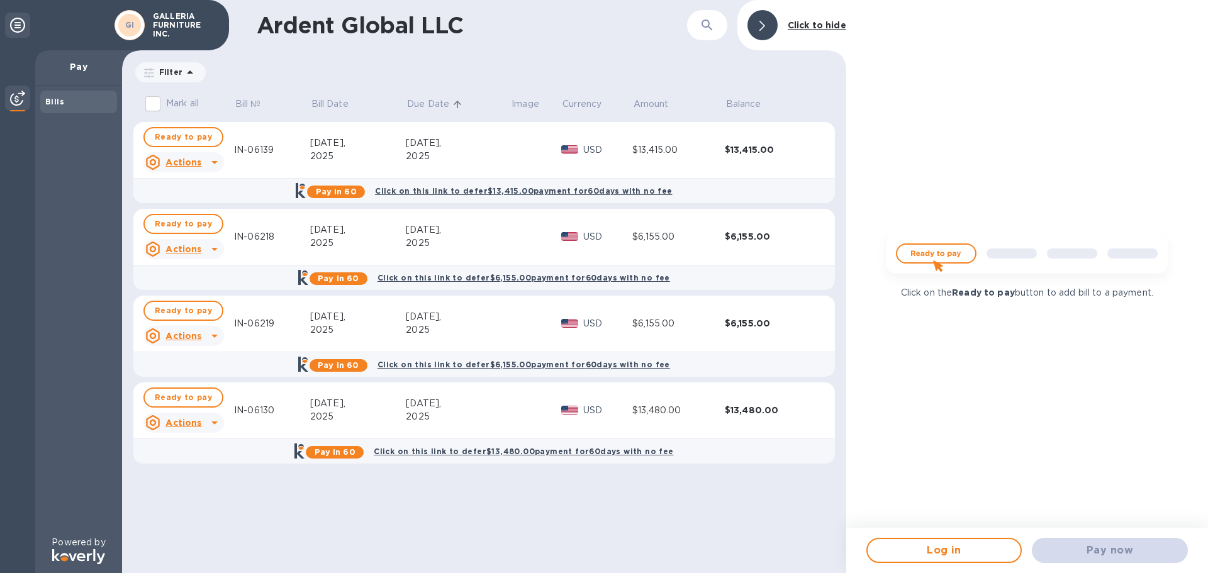
click at [153, 99] on input "Mark all" at bounding box center [153, 104] width 26 height 26
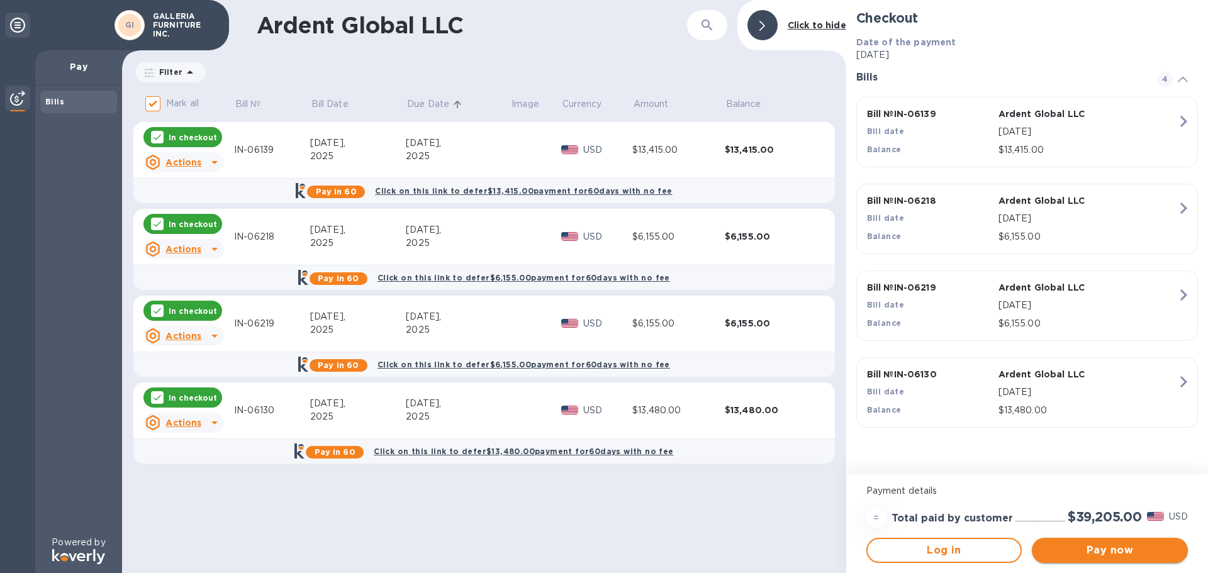
click at [1122, 550] on span "Pay now" at bounding box center [1110, 550] width 136 height 15
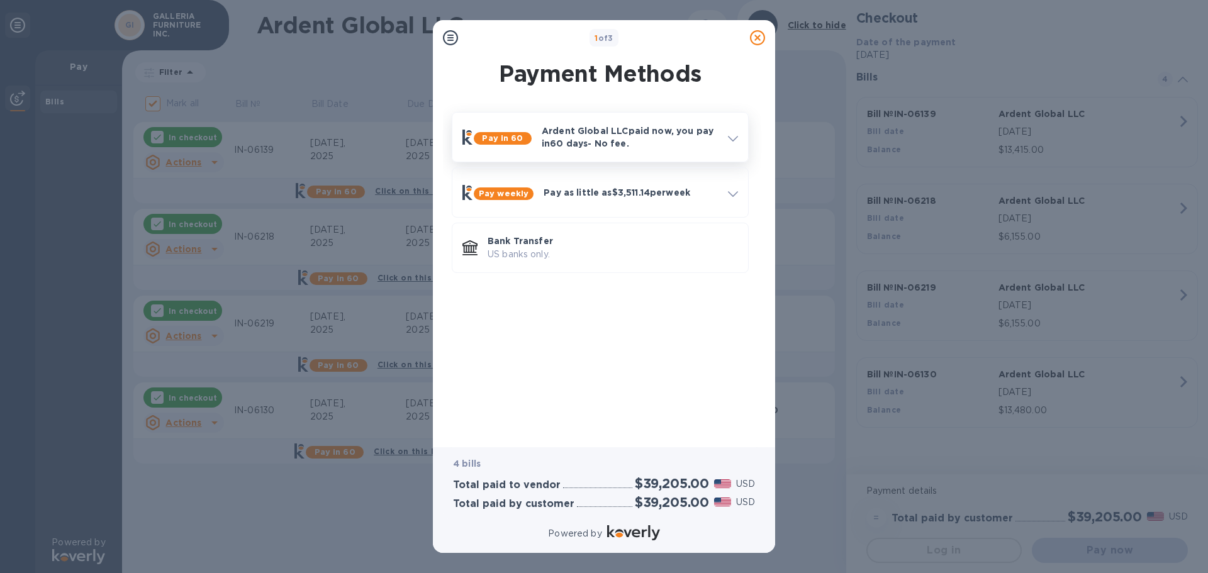
click at [734, 135] on span at bounding box center [733, 137] width 10 height 12
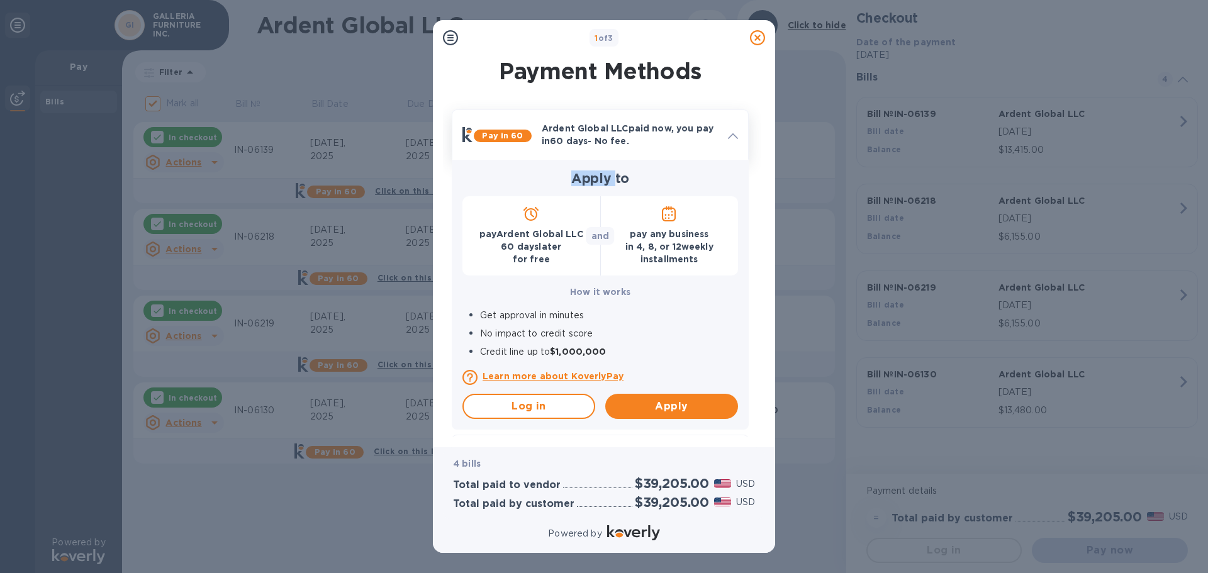
click at [734, 135] on icon at bounding box center [733, 136] width 10 height 6
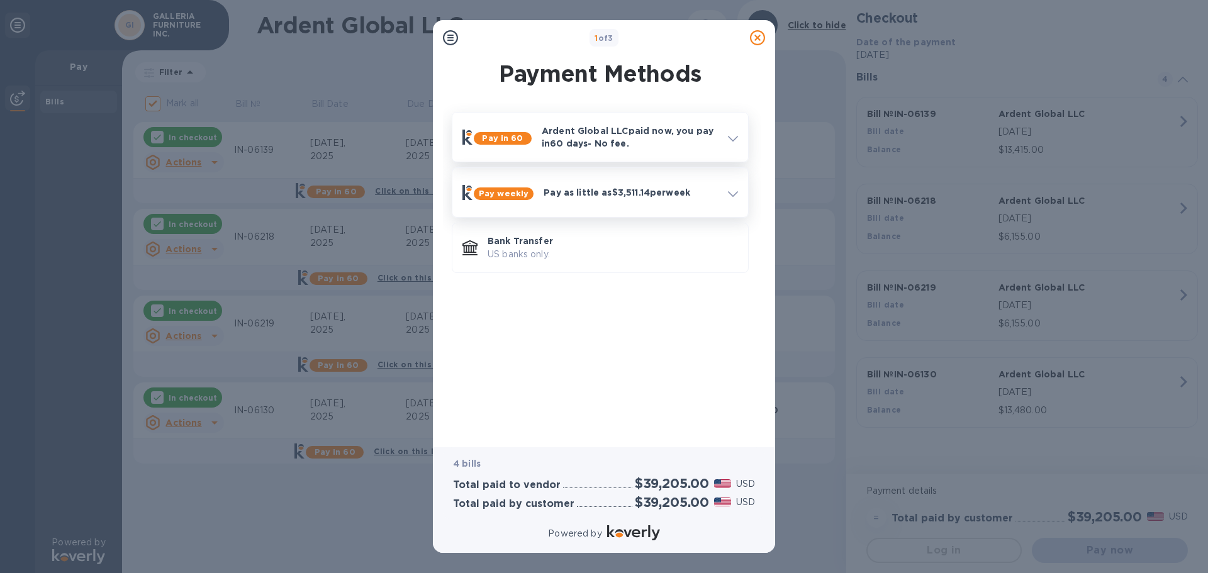
click at [730, 194] on icon at bounding box center [733, 194] width 10 height 6
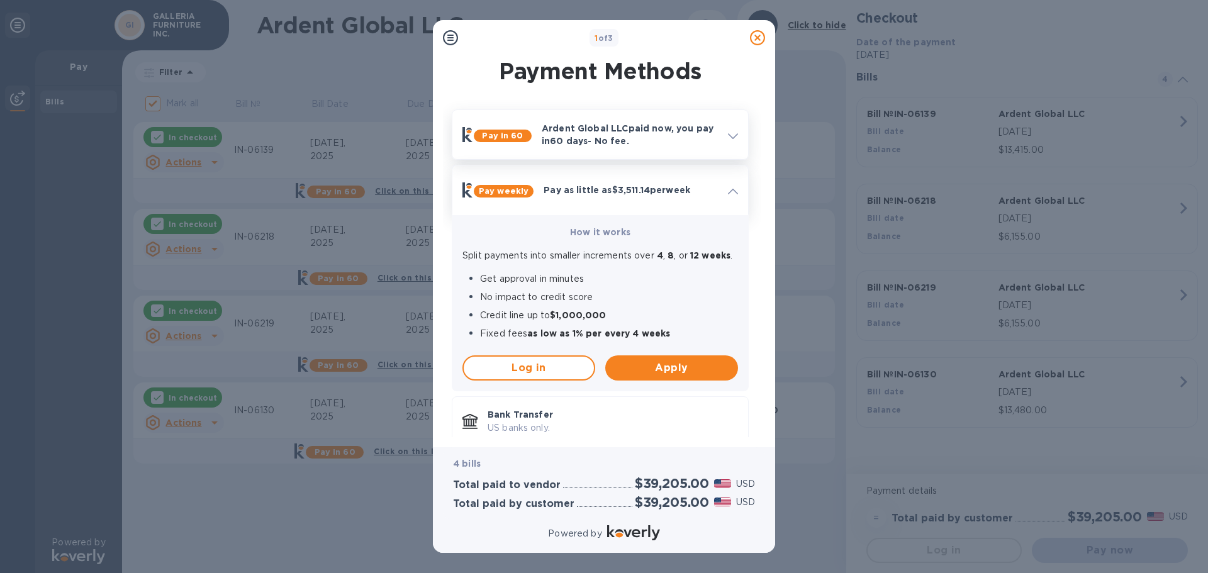
click at [730, 194] on span at bounding box center [733, 190] width 10 height 12
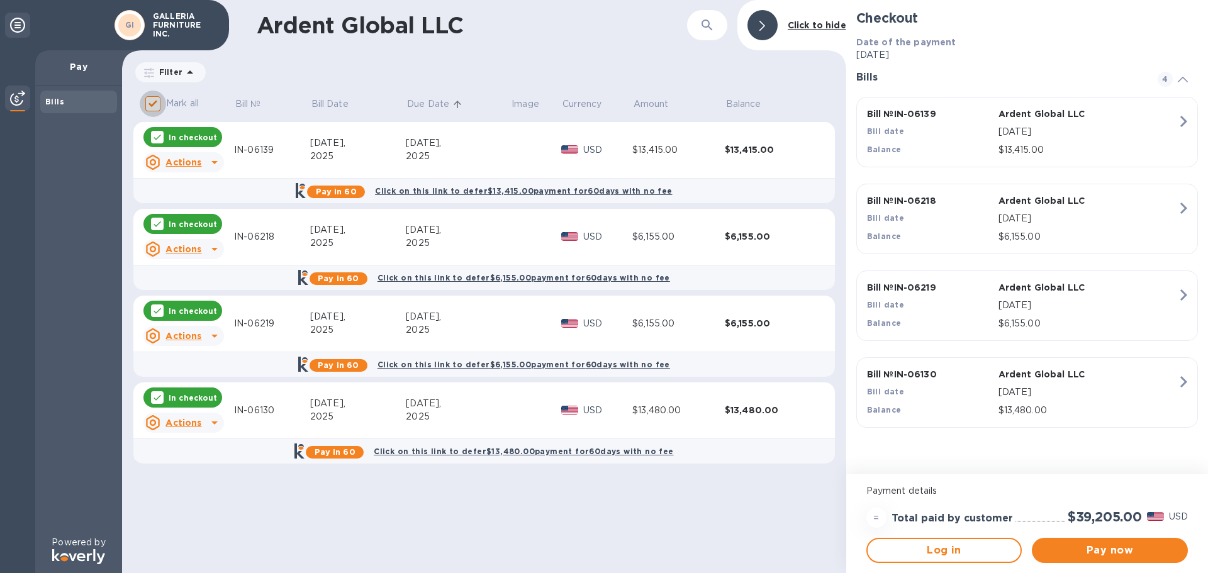
click at [155, 104] on input "Mark all" at bounding box center [153, 104] width 26 height 26
checkbox input "false"
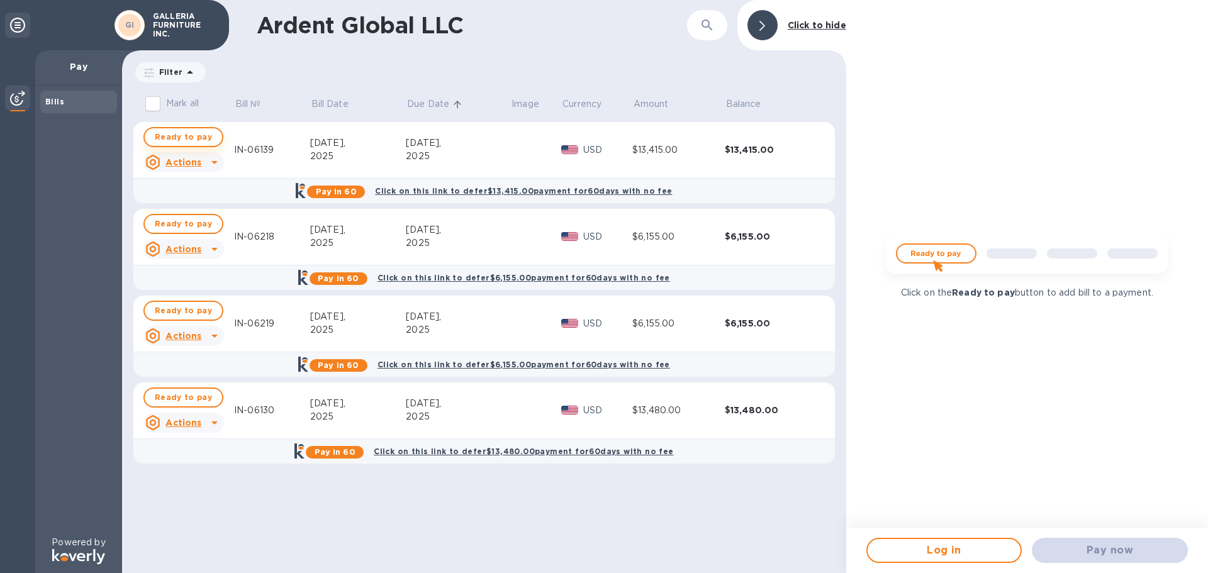
click at [181, 140] on span "Ready to pay" at bounding box center [183, 137] width 57 height 15
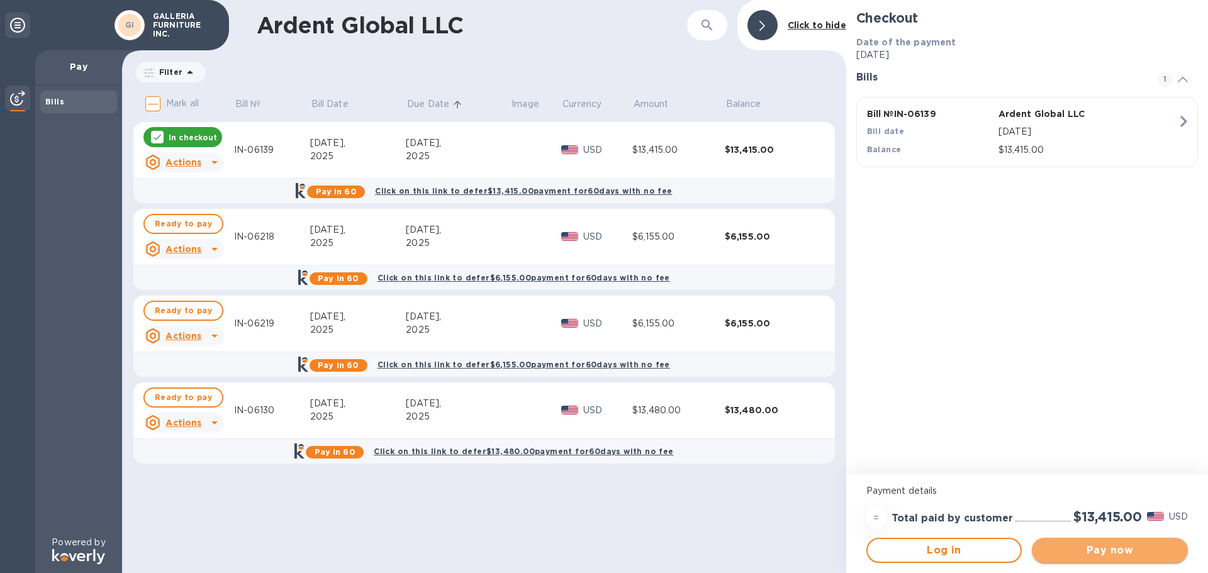
click at [1089, 554] on span "Pay now" at bounding box center [1110, 550] width 136 height 15
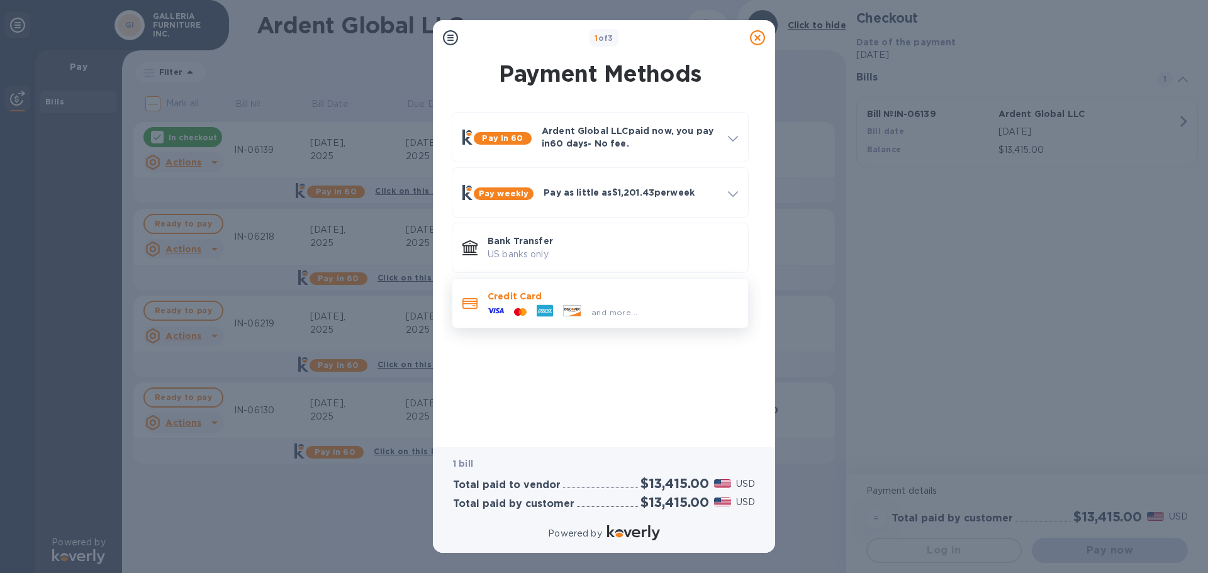
click at [516, 307] on div at bounding box center [520, 312] width 23 height 12
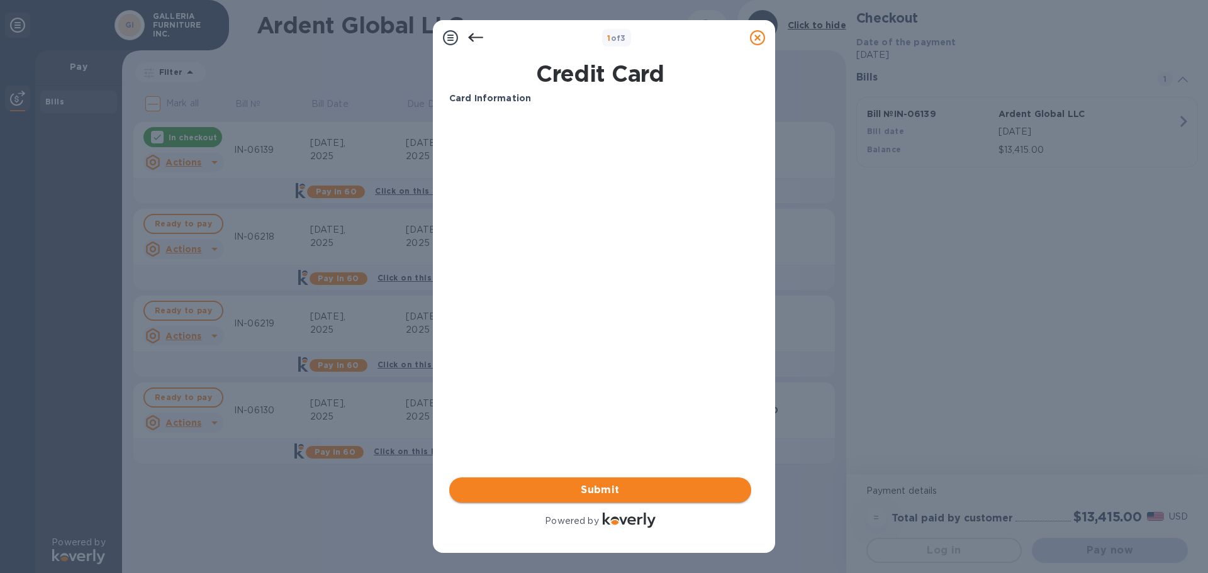
click at [633, 488] on span "Submit" at bounding box center [600, 490] width 282 height 15
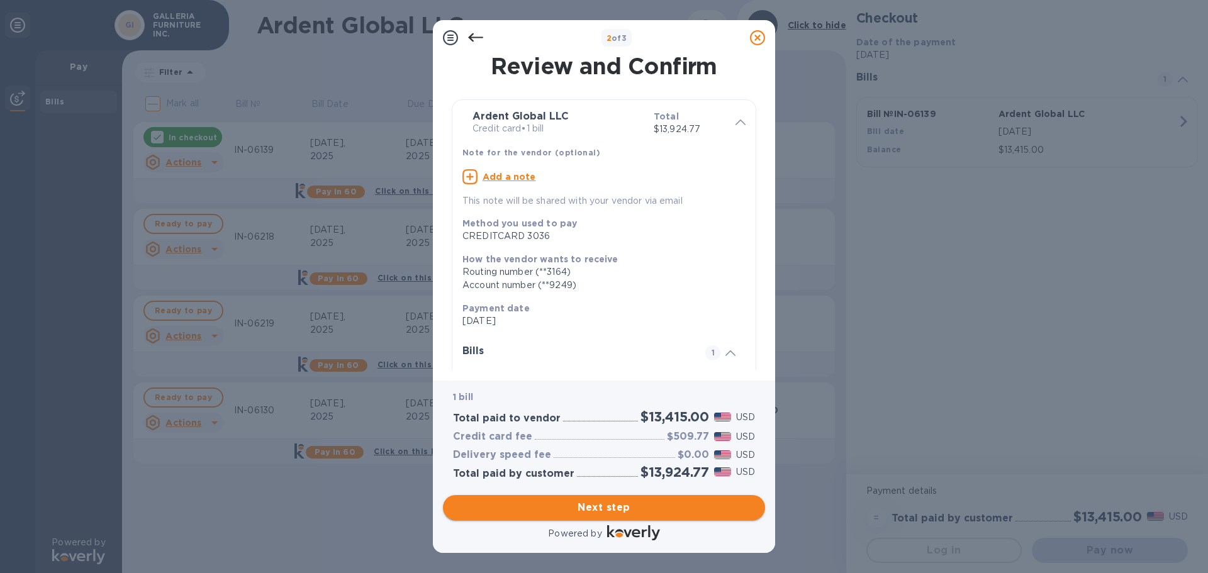
click at [653, 506] on span "Next step" at bounding box center [604, 507] width 302 height 15
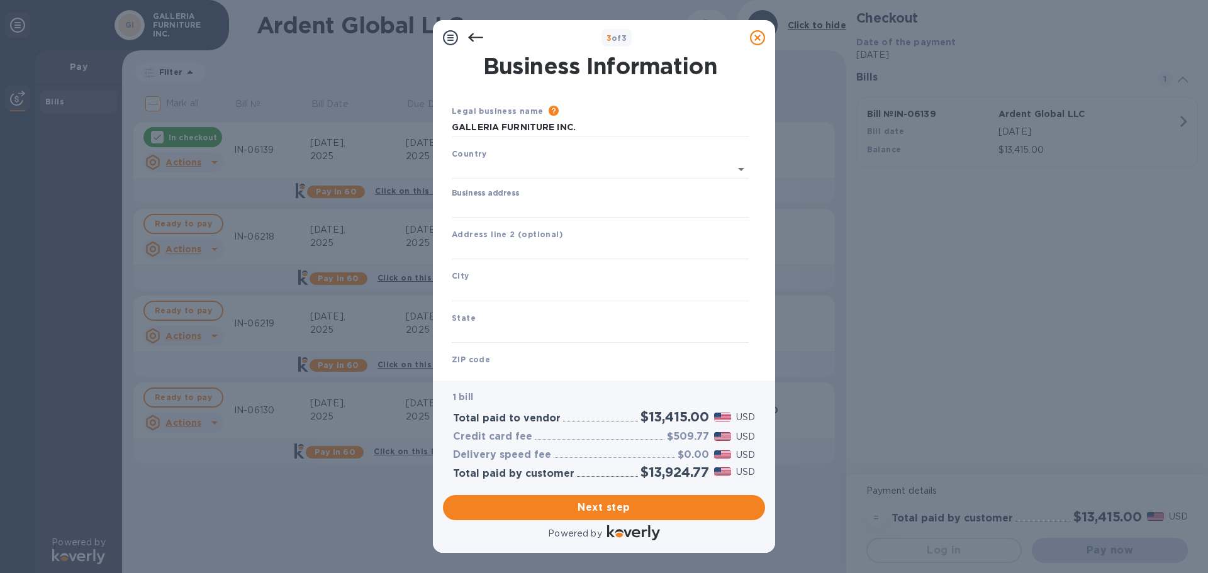
type input "[GEOGRAPHIC_DATA]"
click at [562, 200] on input "Business address" at bounding box center [600, 205] width 297 height 19
type input "po box 283"
click at [510, 291] on input "text" at bounding box center [600, 289] width 297 height 19
type input "mustang"
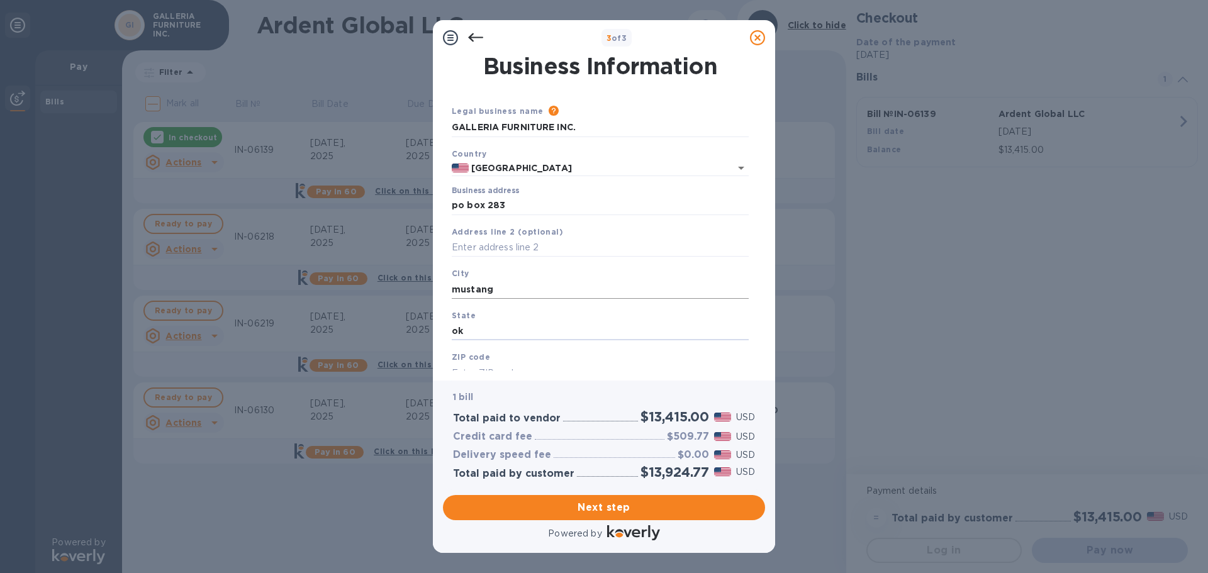
type input "ok"
type input "73064"
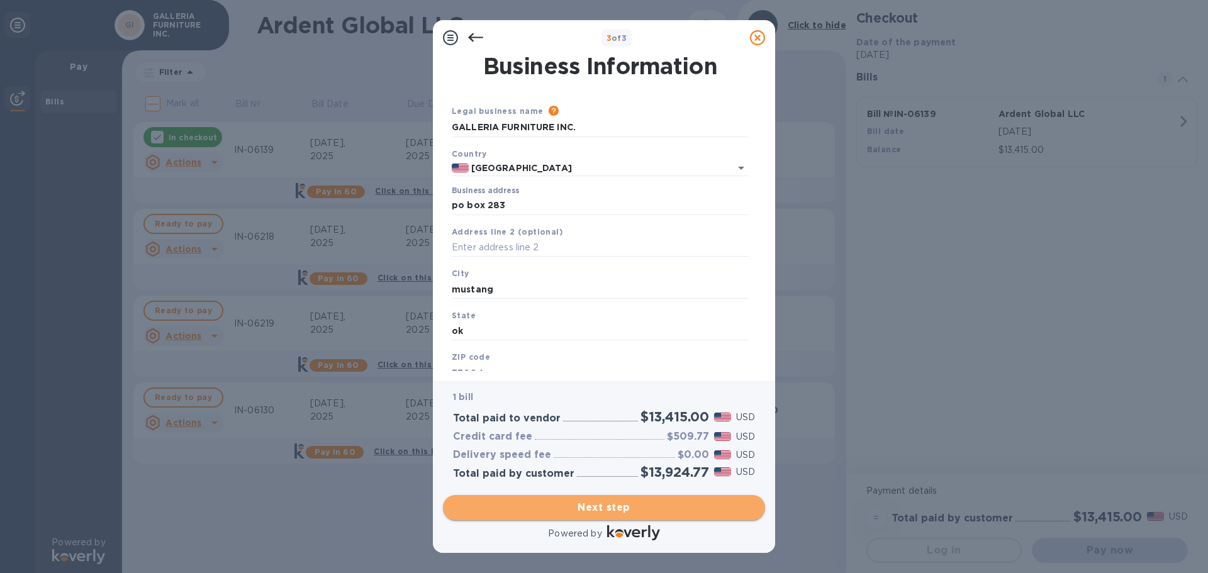
click at [598, 509] on span "Next step" at bounding box center [604, 507] width 302 height 15
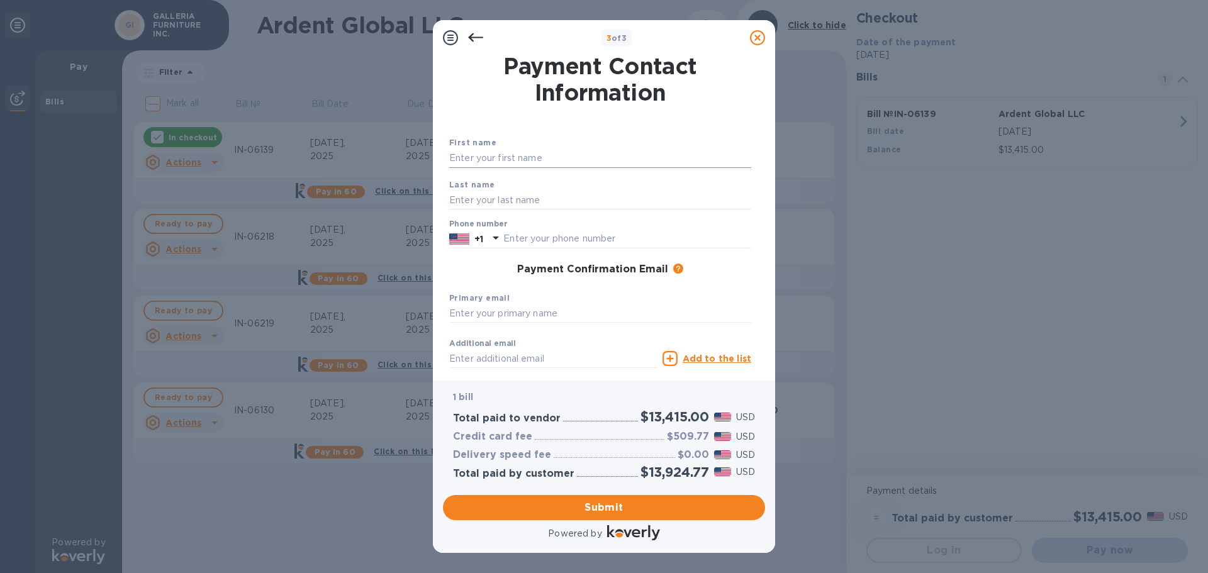
click at [520, 159] on input "text" at bounding box center [600, 158] width 302 height 19
type input "Don"
type input "[PERSON_NAME]"
type input "4059429222"
type input "[EMAIL_ADDRESS][DOMAIN_NAME]"
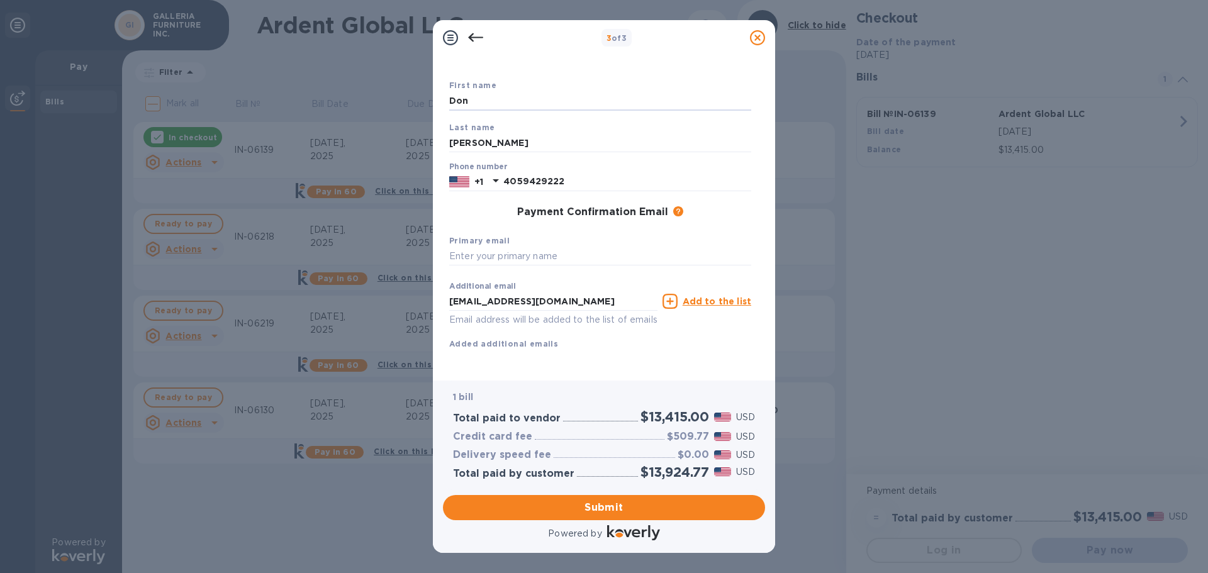
scroll to position [72, 0]
click at [551, 247] on input "text" at bounding box center [600, 256] width 302 height 19
type input "d"
drag, startPoint x: 559, startPoint y: 287, endPoint x: 427, endPoint y: 290, distance: 132.8
click at [425, 290] on div "3 of 3 Payment Contact Information First name [PERSON_NAME] Last name [PERSON_N…" at bounding box center [604, 286] width 1208 height 573
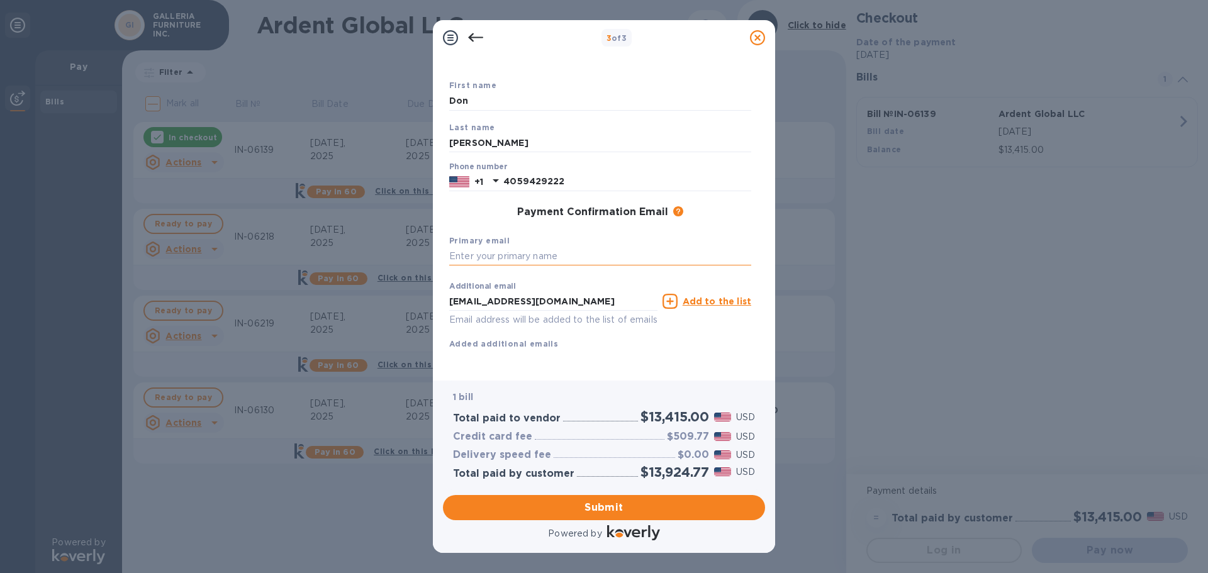
click at [508, 247] on input "text" at bounding box center [600, 256] width 302 height 19
paste input "[EMAIL_ADDRESS][DOMAIN_NAME]"
type input "[EMAIL_ADDRESS][DOMAIN_NAME]"
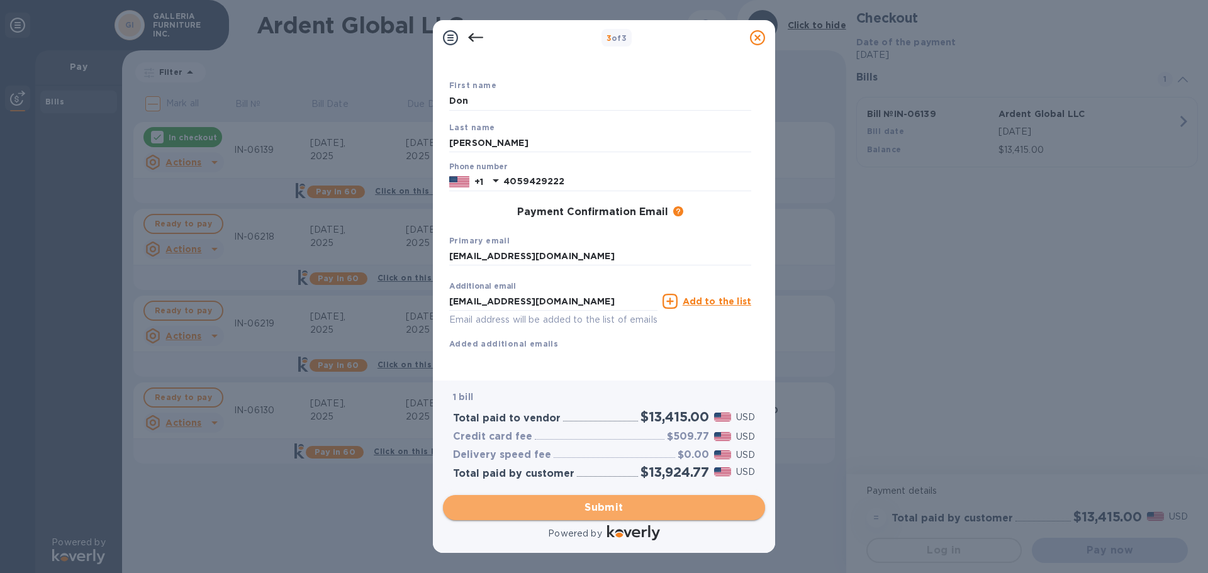
click at [639, 510] on span "Submit" at bounding box center [604, 507] width 302 height 15
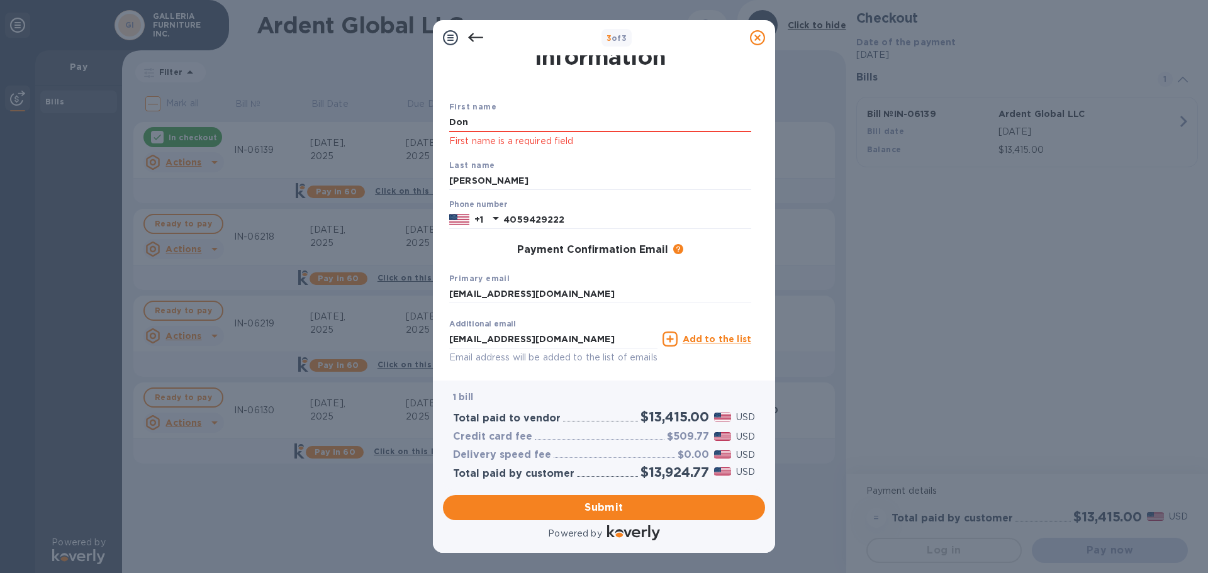
scroll to position [0, 0]
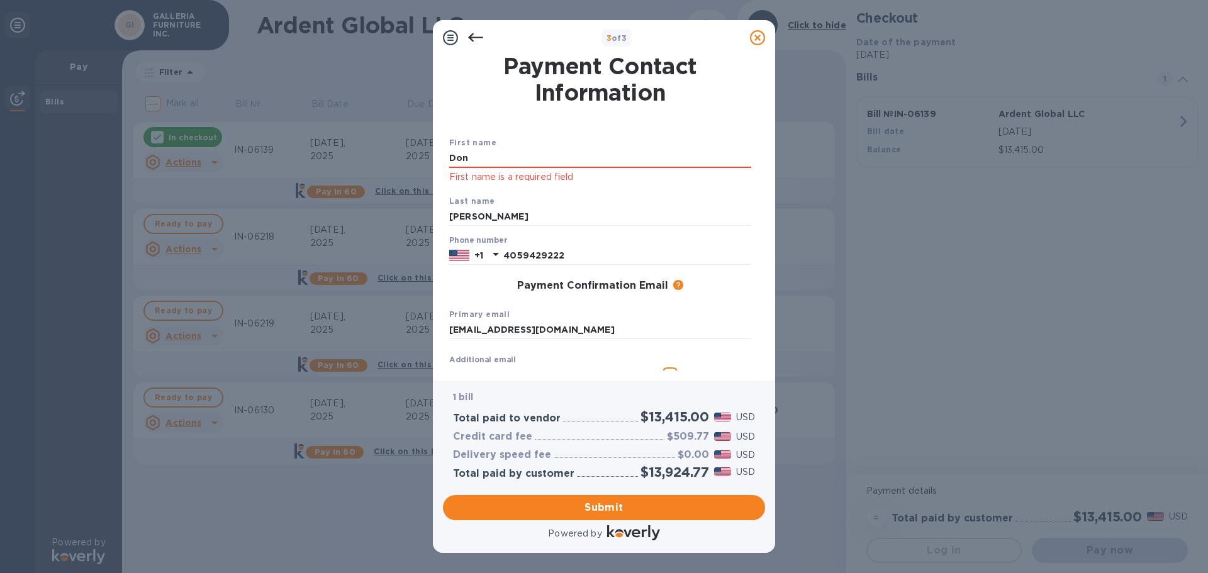
drag, startPoint x: 511, startPoint y: 163, endPoint x: 373, endPoint y: 162, distance: 137.8
click at [370, 162] on div "3 of 3 Payment Contact Information First name Don First name is a required fiel…" at bounding box center [604, 286] width 1208 height 573
type input "\"
type input "don"
type input "[PERSON_NAME]"
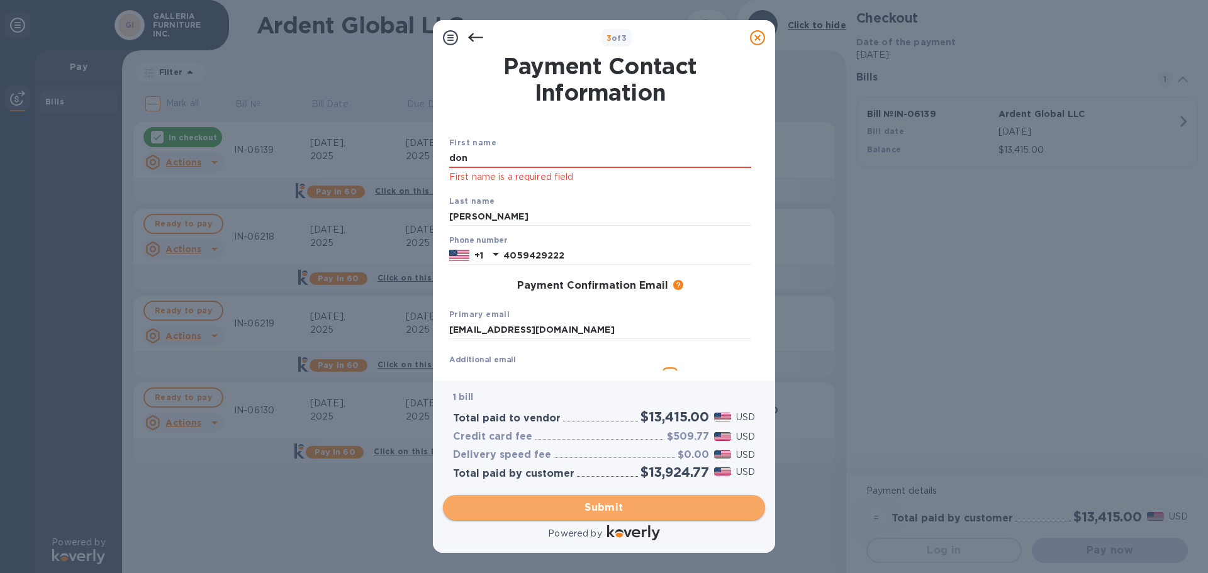
click at [586, 509] on span "Submit" at bounding box center [604, 507] width 302 height 15
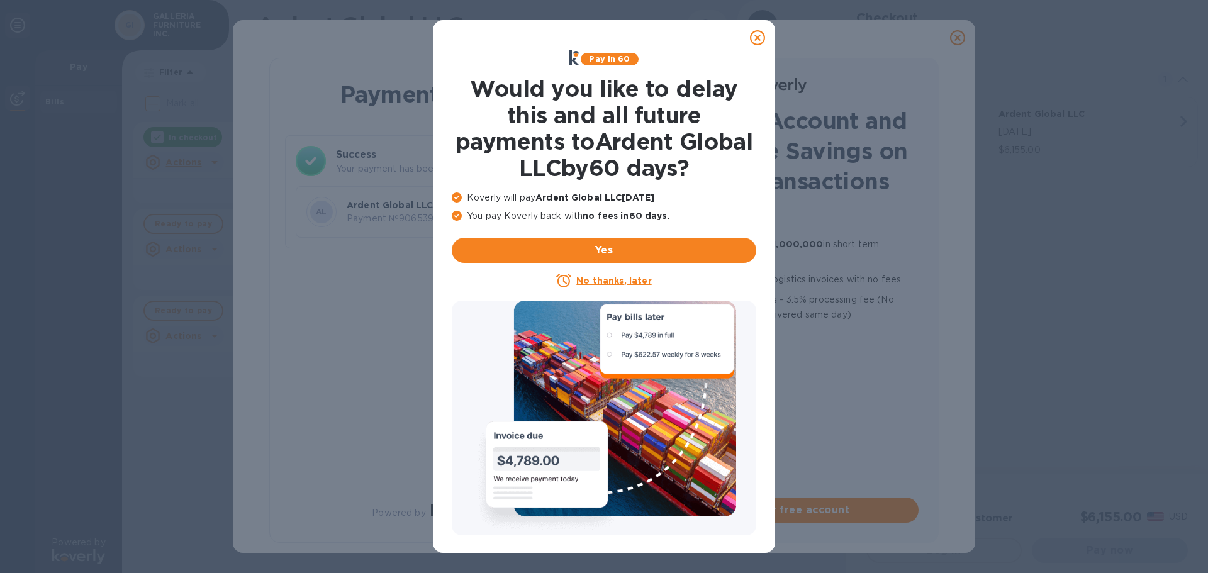
click at [757, 37] on icon at bounding box center [757, 37] width 15 height 15
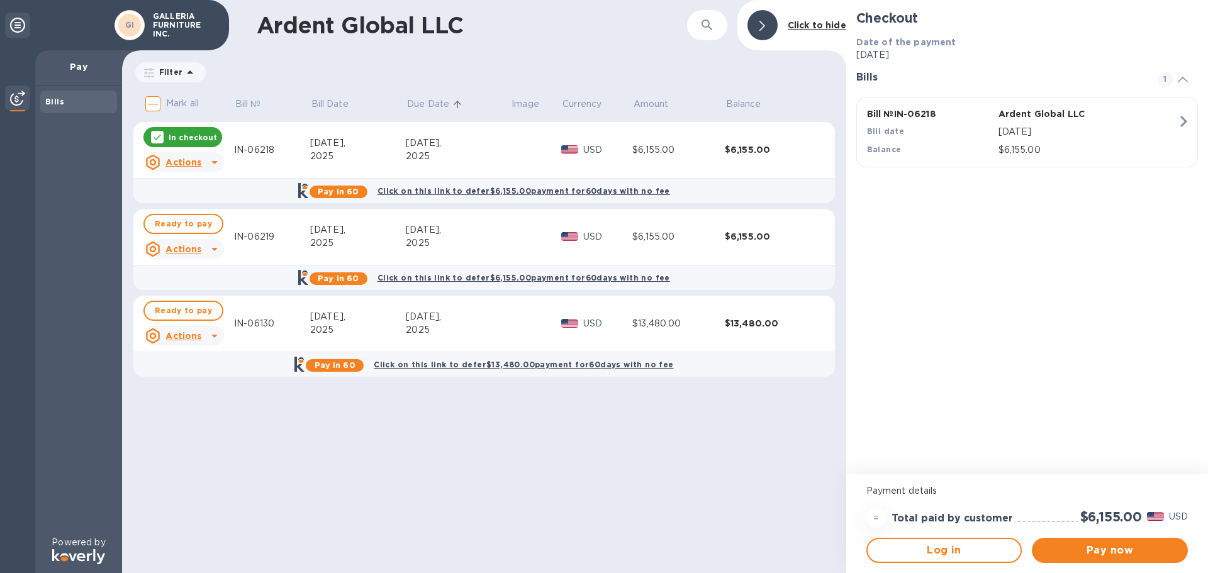
click at [229, 192] on div "Pay in 60 Click on this link to defer $6,155.00 payment for 60 days with no fee" at bounding box center [484, 190] width 709 height 25
click at [183, 223] on span "Ready to pay" at bounding box center [183, 223] width 57 height 15
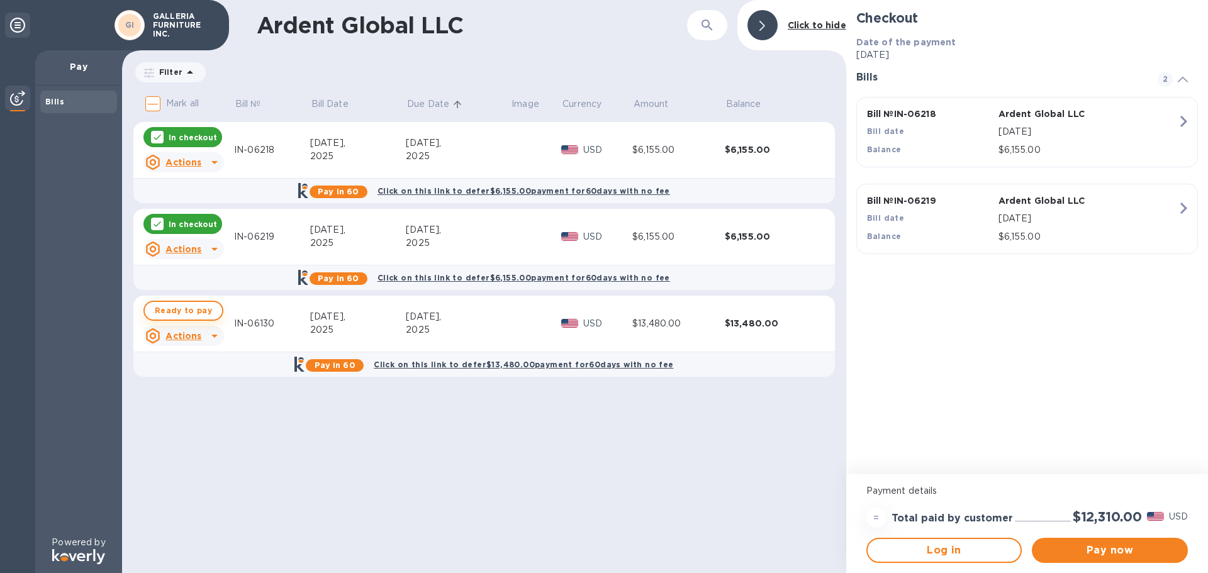
click at [198, 308] on span "Ready to pay" at bounding box center [183, 310] width 57 height 15
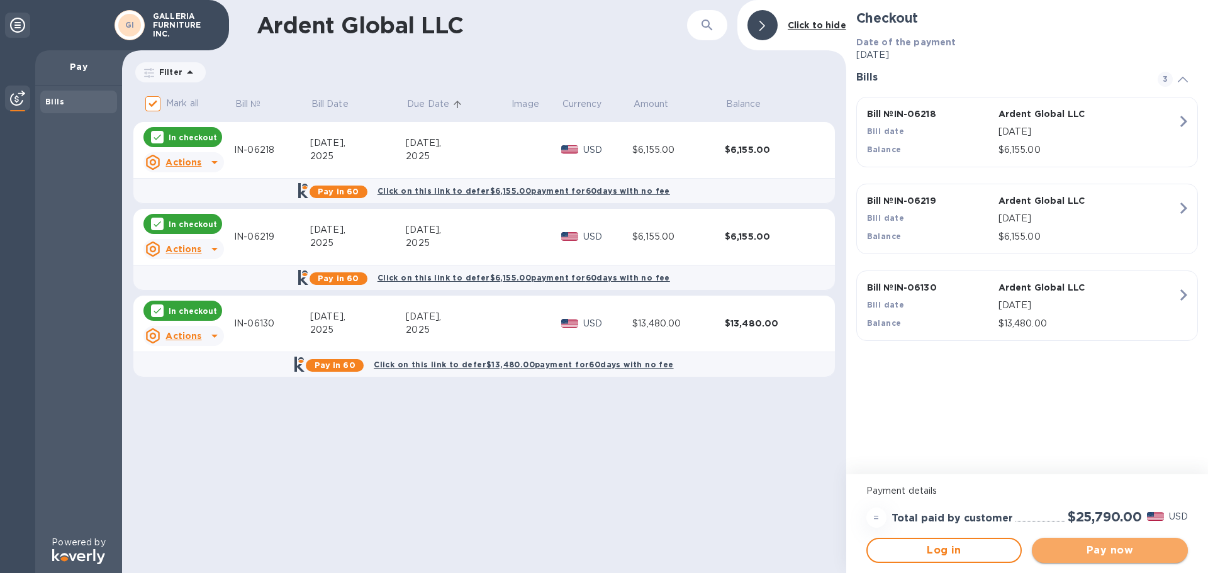
click at [1099, 550] on span "Pay now" at bounding box center [1110, 550] width 136 height 15
click at [188, 312] on p "In checkout" at bounding box center [193, 311] width 48 height 11
checkbox input "false"
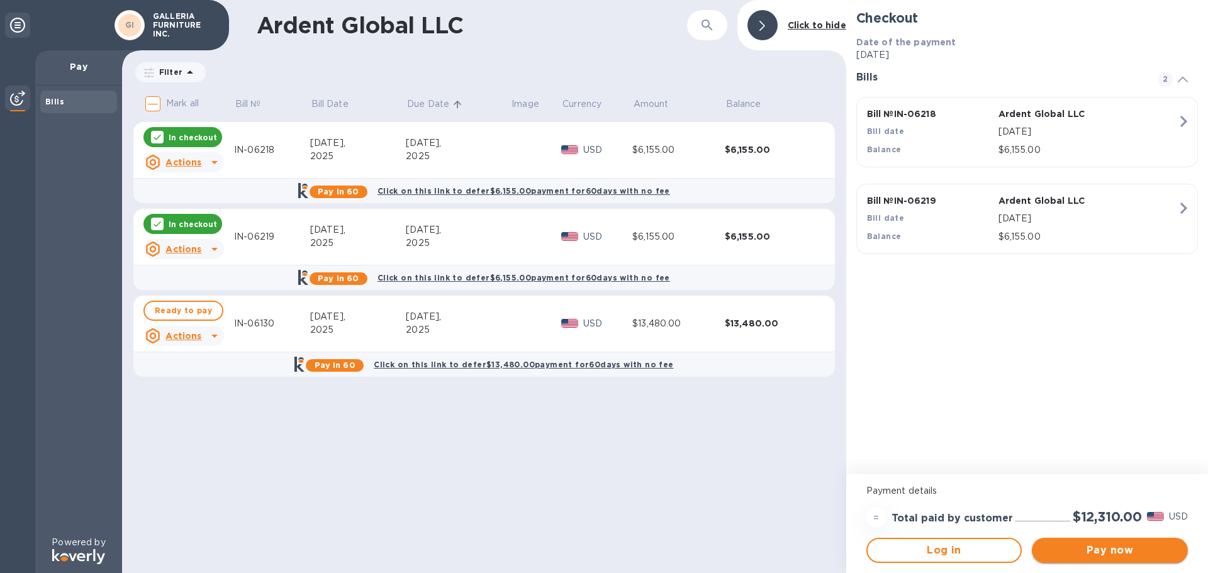
click at [1097, 550] on span "Pay now" at bounding box center [1110, 550] width 136 height 15
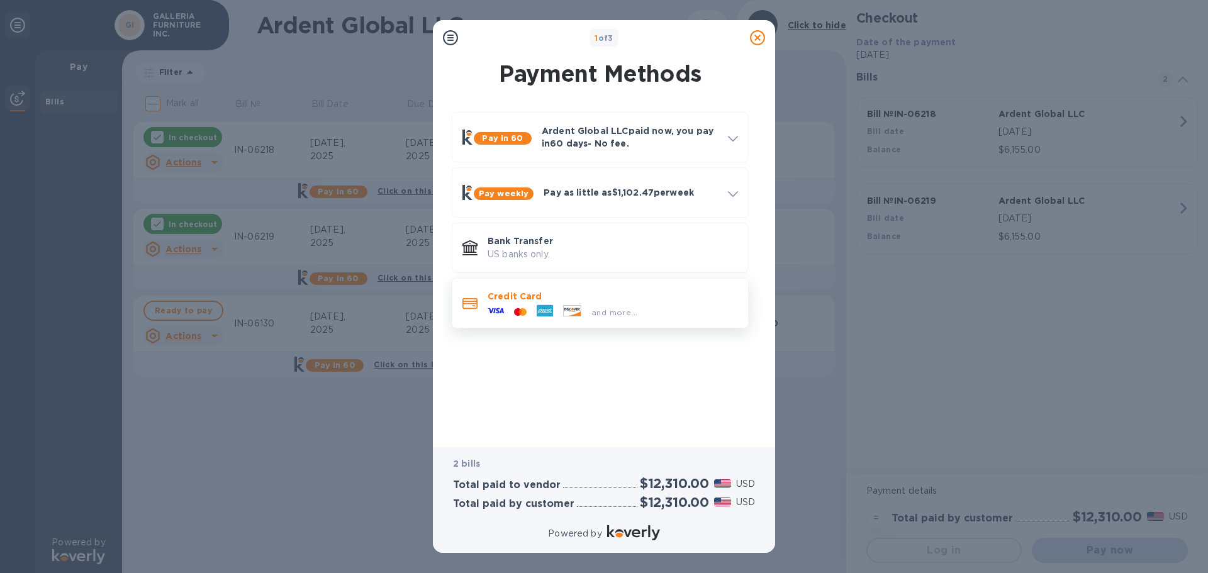
click at [586, 296] on p "Credit Card" at bounding box center [613, 296] width 250 height 13
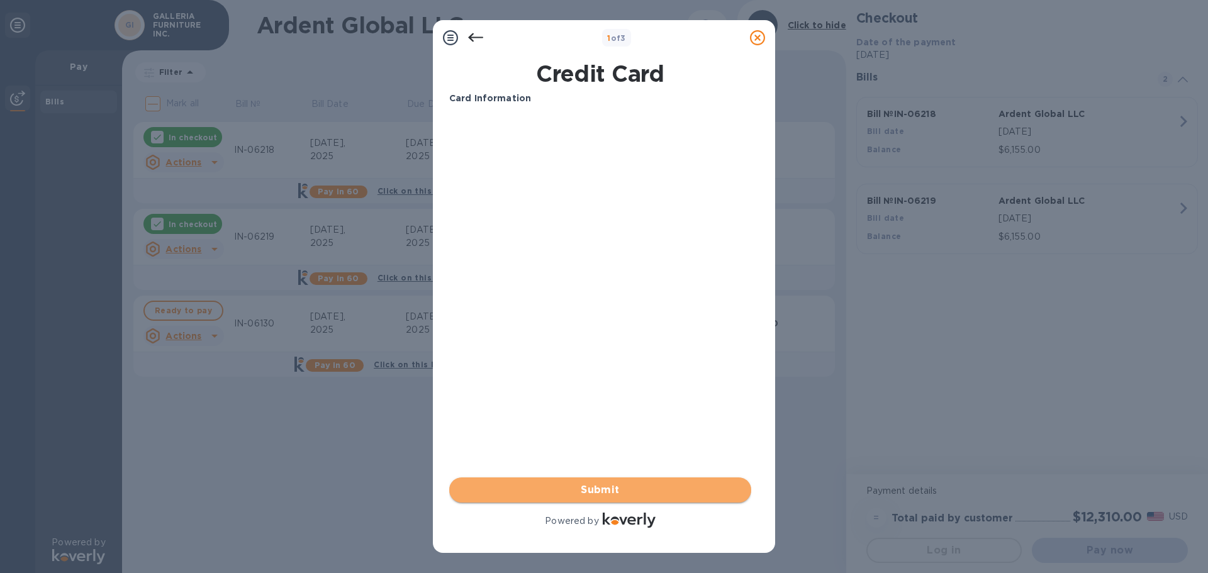
click at [643, 490] on span "Submit" at bounding box center [600, 490] width 282 height 15
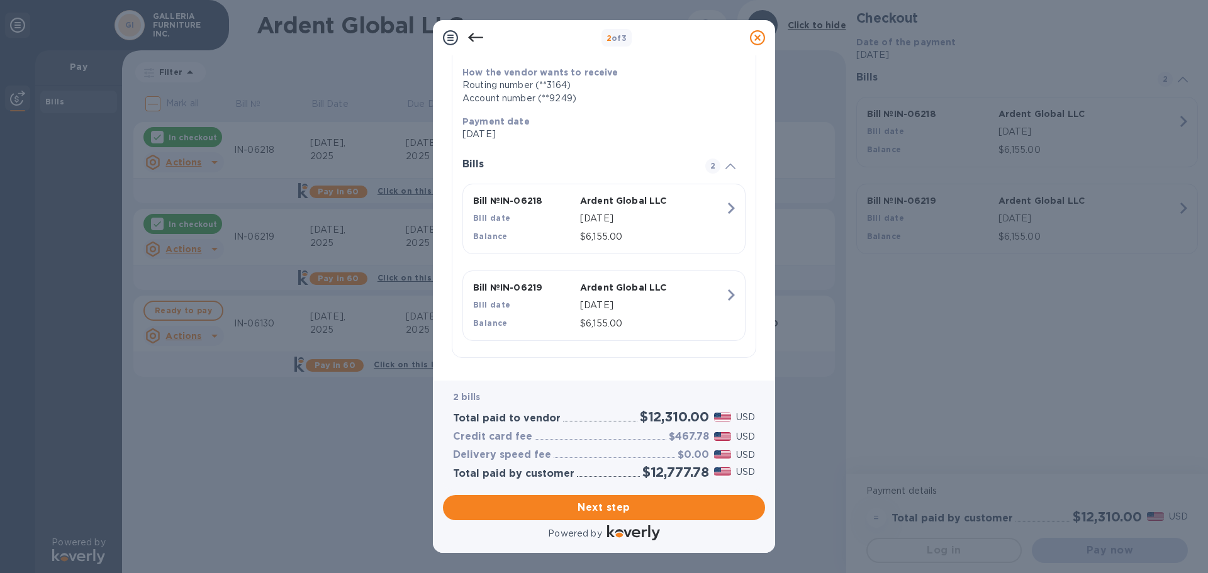
scroll to position [189, 0]
click at [625, 513] on span "Next step" at bounding box center [604, 507] width 302 height 15
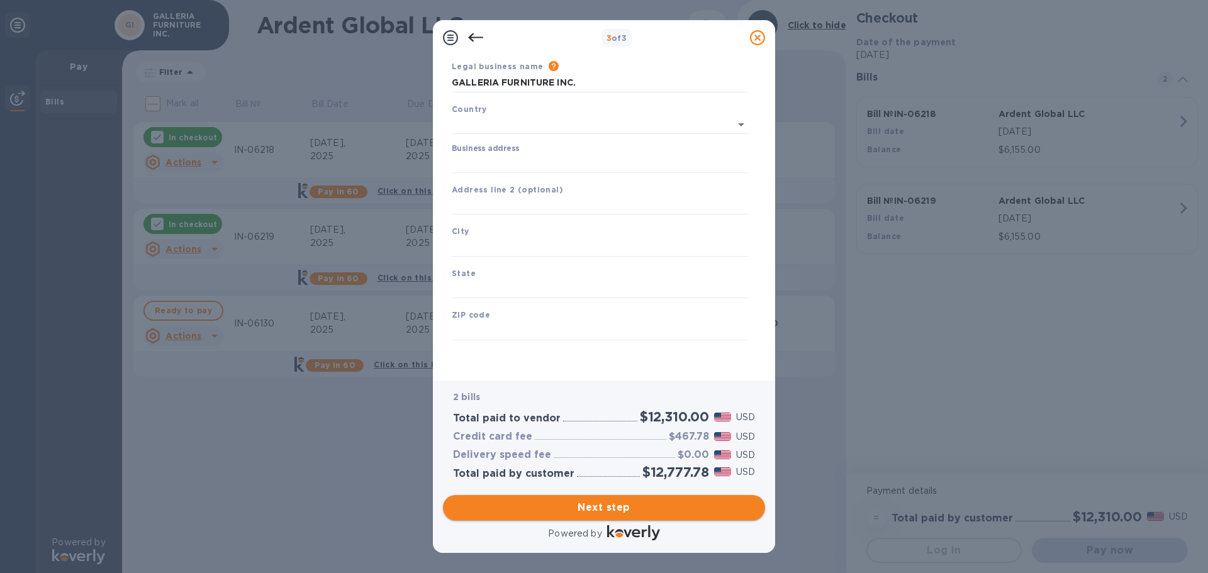
scroll to position [42, 0]
type input "[GEOGRAPHIC_DATA]"
click at [540, 163] on input "Business address" at bounding box center [600, 163] width 297 height 19
type input "po box 283"
click at [534, 240] on input "text" at bounding box center [600, 247] width 297 height 19
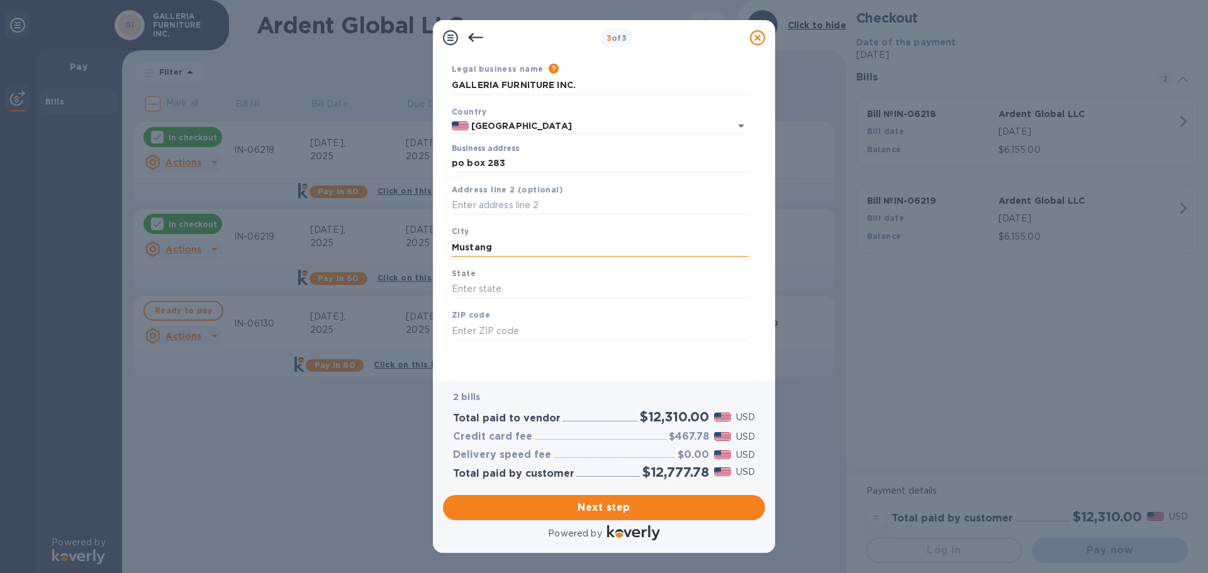
type input "Mustang"
type input "ok"
type input "73064"
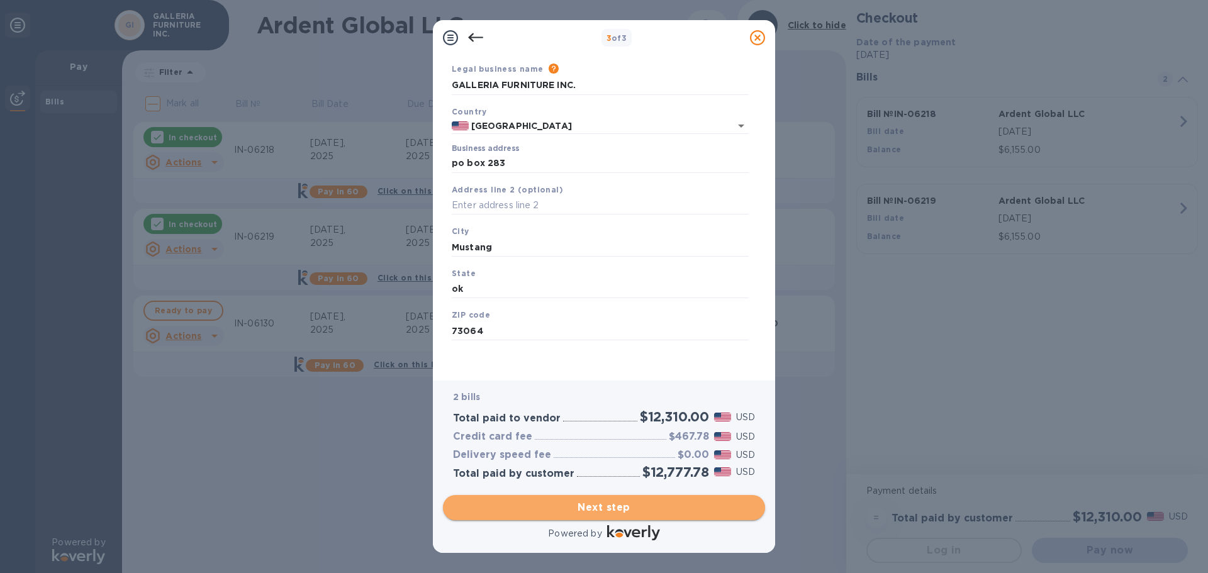
click at [607, 510] on span "Next step" at bounding box center [604, 507] width 302 height 15
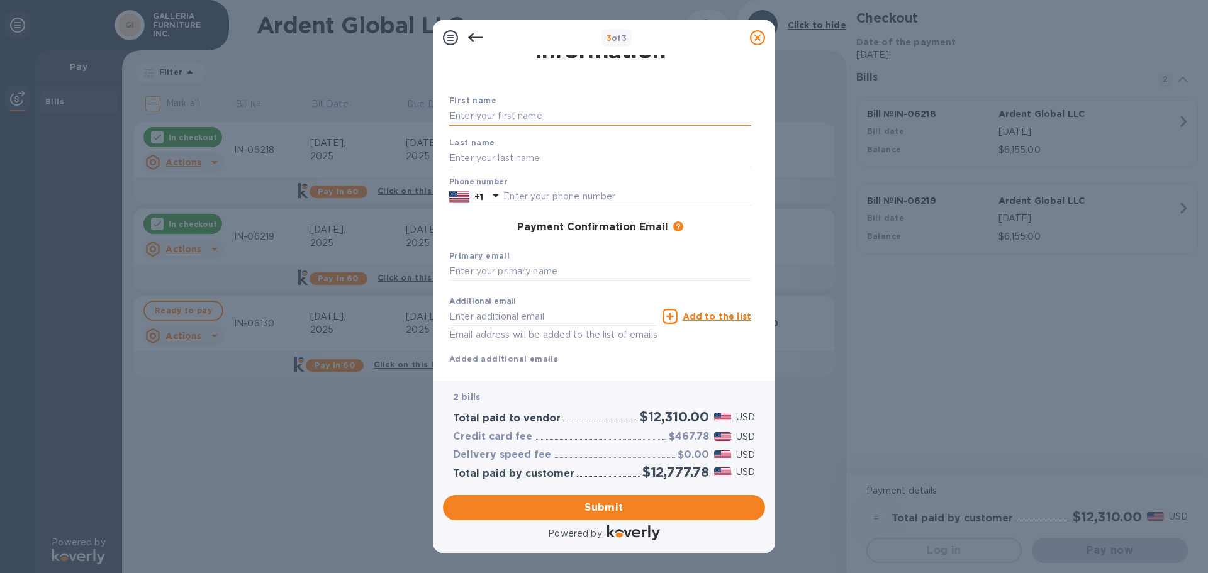
click at [493, 117] on input "text" at bounding box center [600, 116] width 302 height 19
type input "Don"
type input "[PERSON_NAME]"
type input "4059429222"
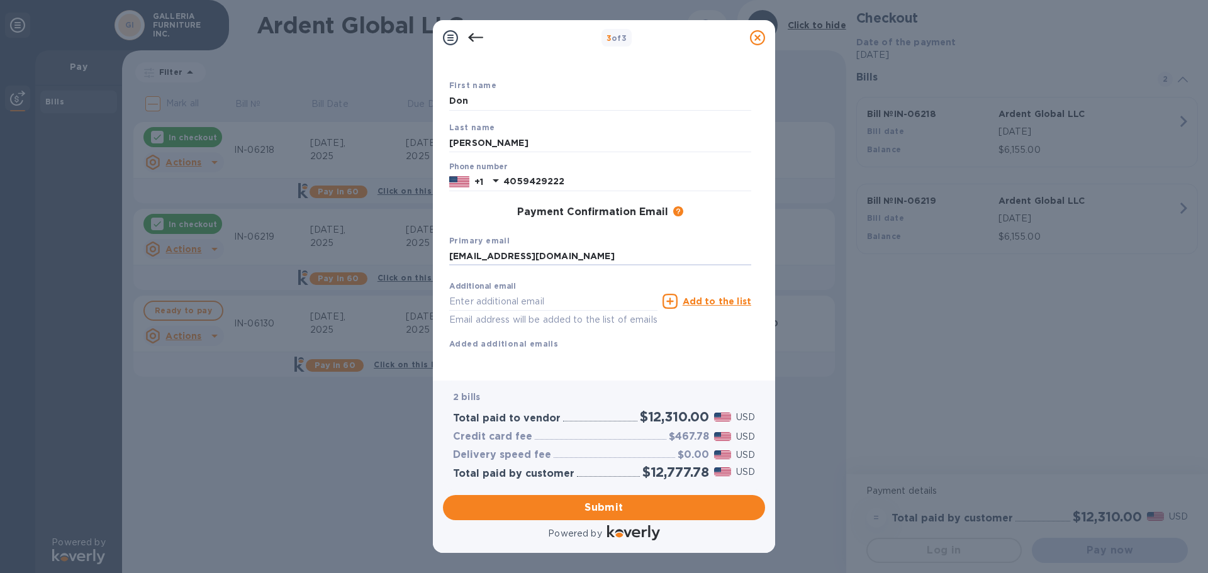
scroll to position [72, 0]
type input "[EMAIL_ADDRESS][DOMAIN_NAME]"
click at [623, 511] on span "Submit" at bounding box center [604, 507] width 302 height 15
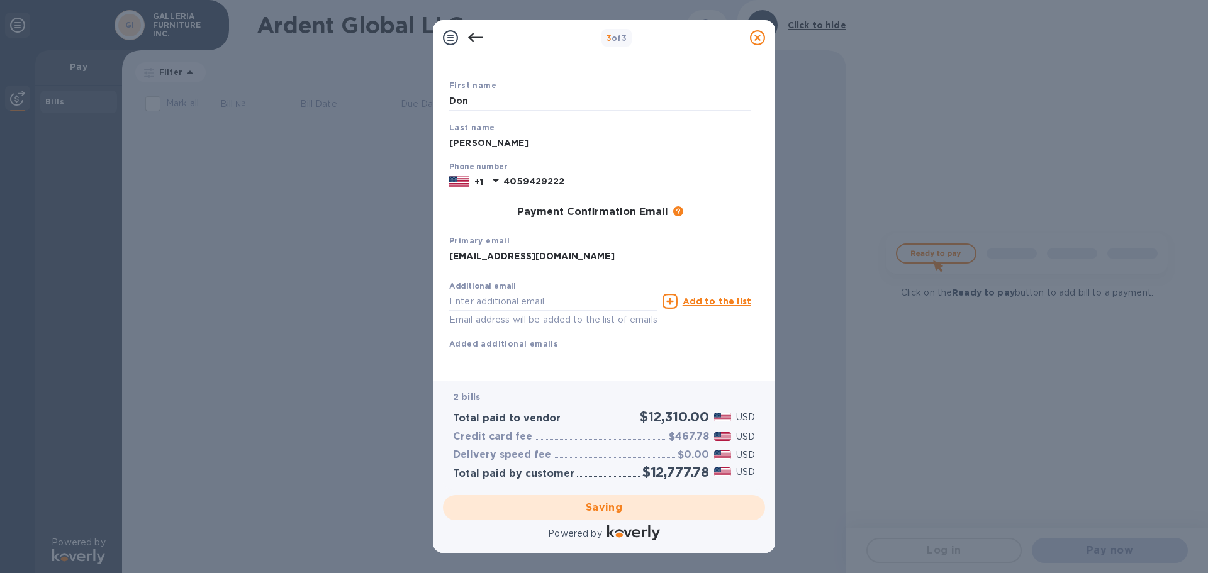
scroll to position [0, 0]
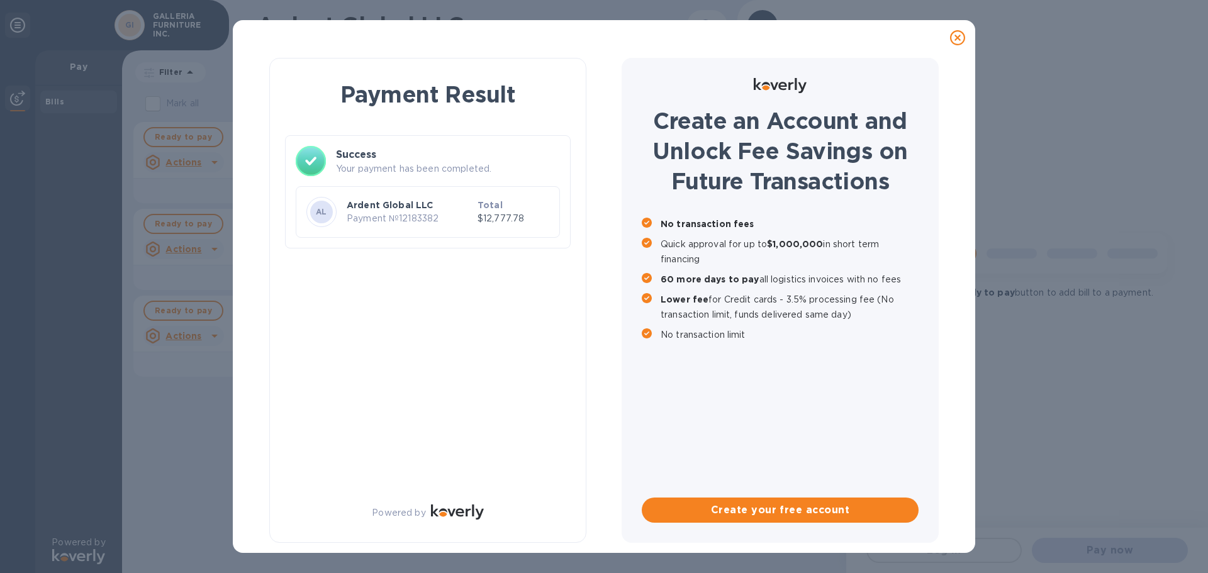
checkbox input "true"
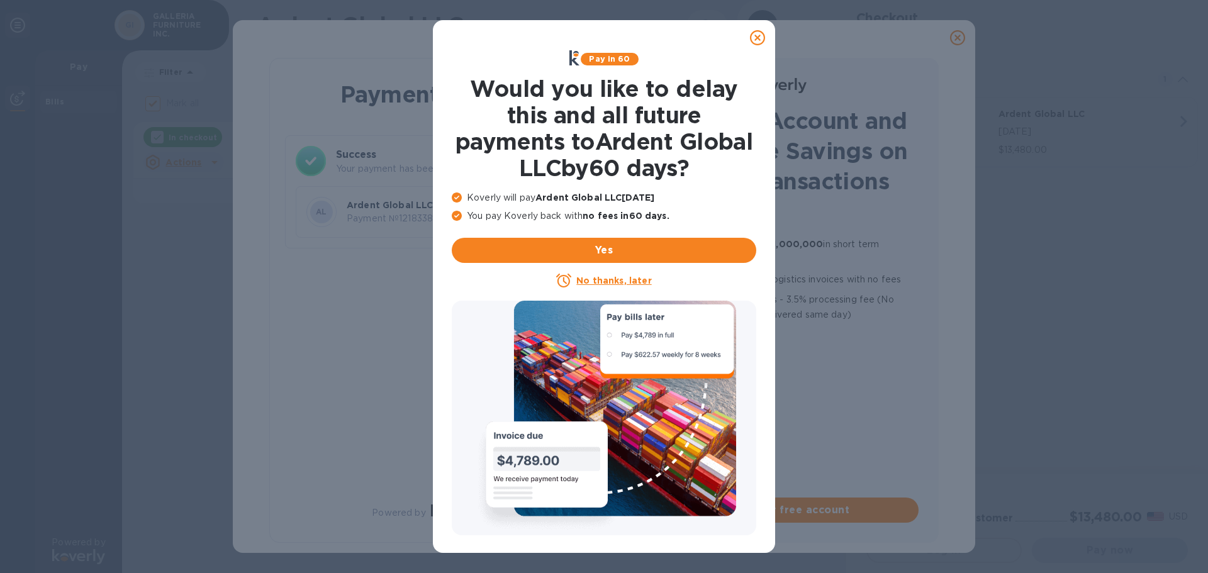
click at [756, 40] on icon at bounding box center [757, 37] width 15 height 15
